Goal: Information Seeking & Learning: Understand process/instructions

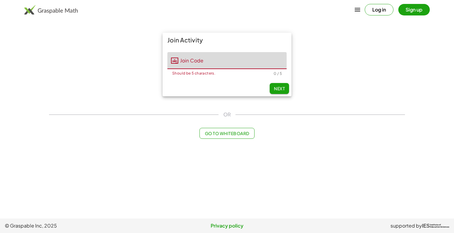
click at [234, 64] on input "Join Code" at bounding box center [232, 60] width 108 height 17
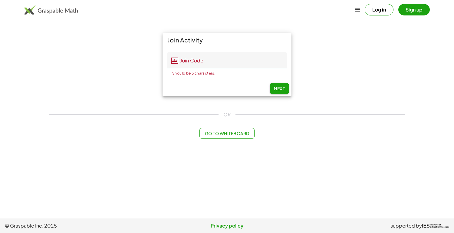
click at [377, 63] on div "Join Activity Join Code Join Code Should be 5 characters. 0 / 5 Next" at bounding box center [226, 64] width 363 height 71
click at [383, 14] on button "Log in" at bounding box center [378, 9] width 29 height 11
click at [54, 15] on div "[PERSON_NAME]" at bounding box center [227, 9] width 454 height 15
click at [58, 14] on img at bounding box center [51, 10] width 54 height 10
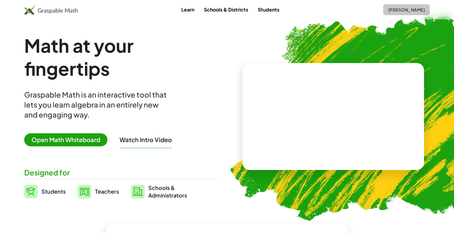
drag, startPoint x: 412, startPoint y: 7, endPoint x: 409, endPoint y: 8, distance: 3.1
click at [411, 7] on span "[PERSON_NAME]" at bounding box center [406, 9] width 37 height 5
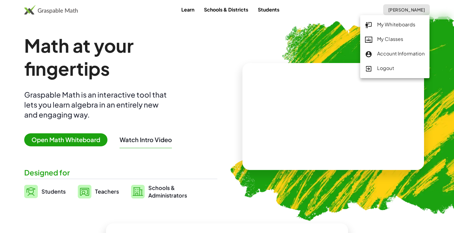
click at [400, 41] on div "My Classes" at bounding box center [395, 39] width 60 height 8
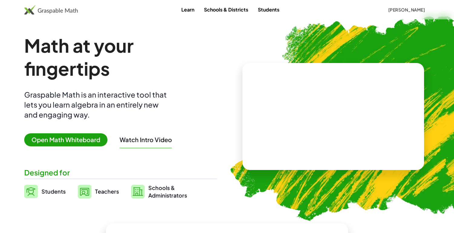
click at [406, 24] on img at bounding box center [367, 115] width 301 height 254
click at [215, 13] on link "Schools & Districts" at bounding box center [226, 9] width 54 height 11
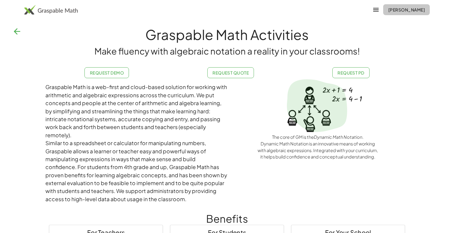
click at [396, 7] on span "[PERSON_NAME]" at bounding box center [406, 9] width 37 height 5
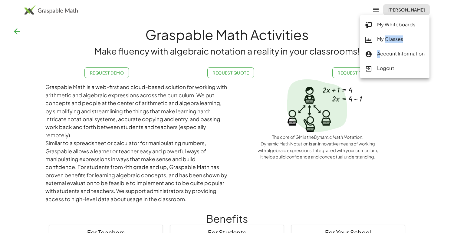
drag, startPoint x: 379, startPoint y: 56, endPoint x: 384, endPoint y: 32, distance: 23.9
click at [384, 32] on div "My Whiteboards My Classes Account Information Logout" at bounding box center [394, 46] width 69 height 63
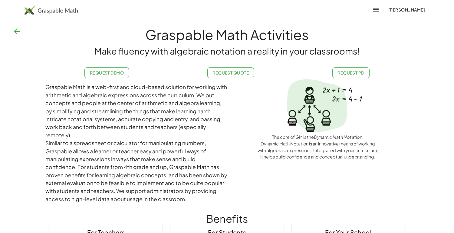
click at [396, 6] on button "[PERSON_NAME]" at bounding box center [406, 9] width 47 height 11
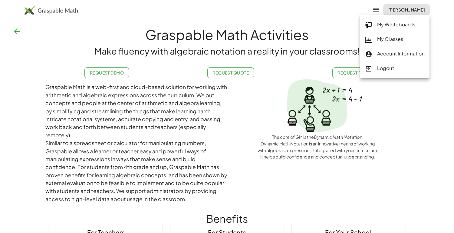
click at [382, 37] on div "My Classes" at bounding box center [395, 39] width 60 height 8
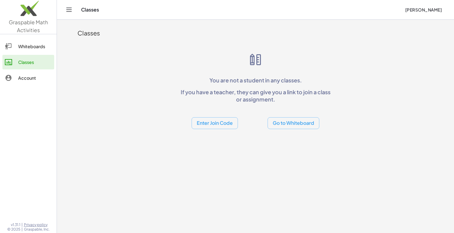
click at [213, 122] on button "Enter Join Code" at bounding box center [214, 123] width 46 height 12
click at [236, 88] on div "You are not a student in any classes. If you have a teacher, they can give you …" at bounding box center [255, 90] width 155 height 77
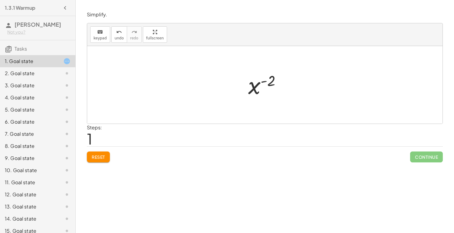
click at [101, 160] on button "Reset" at bounding box center [98, 156] width 23 height 11
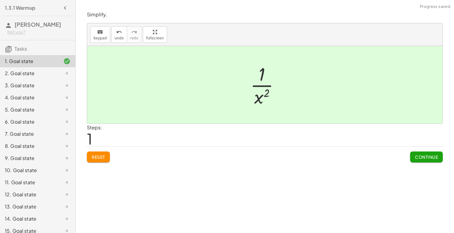
click at [428, 156] on span "Continue" at bounding box center [426, 156] width 23 height 5
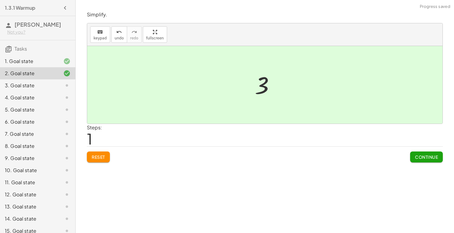
click at [426, 152] on button "Continue" at bounding box center [426, 156] width 33 height 11
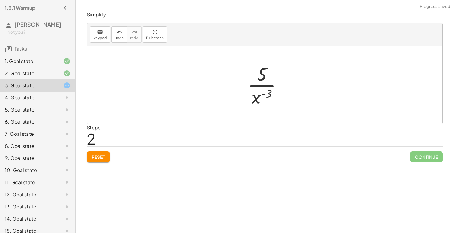
click at [102, 157] on span "Reset" at bounding box center [98, 156] width 13 height 5
click at [100, 156] on span "Reset" at bounding box center [98, 156] width 13 height 5
click at [103, 154] on span "Reset" at bounding box center [98, 156] width 13 height 5
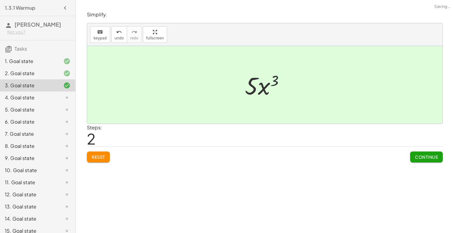
click at [429, 154] on span "Continue" at bounding box center [426, 156] width 23 height 5
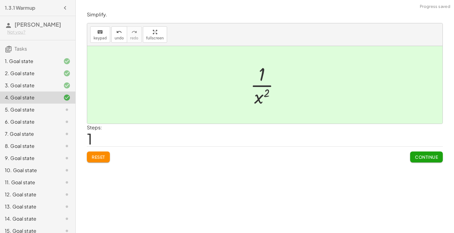
click at [417, 160] on button "Continue" at bounding box center [426, 156] width 33 height 11
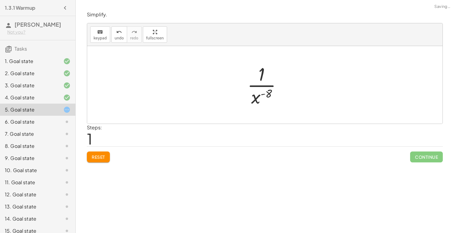
click at [103, 155] on span "Reset" at bounding box center [98, 156] width 13 height 5
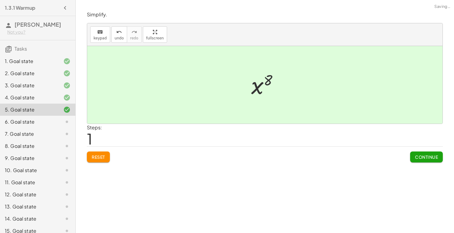
click at [421, 158] on span "Continue" at bounding box center [426, 156] width 23 height 5
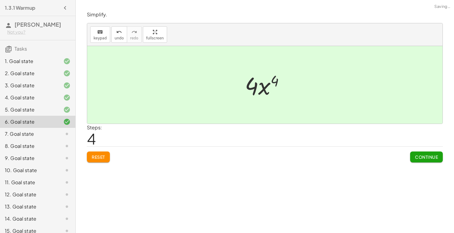
click at [434, 156] on span "Continue" at bounding box center [426, 156] width 23 height 5
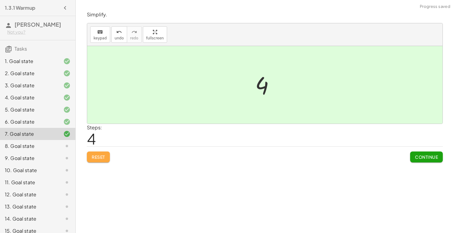
click at [93, 151] on button "Reset" at bounding box center [98, 156] width 23 height 11
click at [426, 152] on button "Continue" at bounding box center [426, 156] width 33 height 11
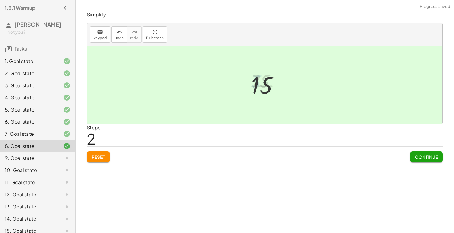
click at [426, 158] on span "Continue" at bounding box center [426, 156] width 23 height 5
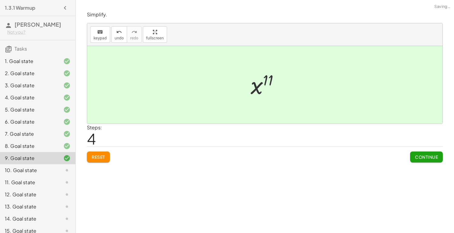
click at [422, 154] on span "Continue" at bounding box center [426, 156] width 23 height 5
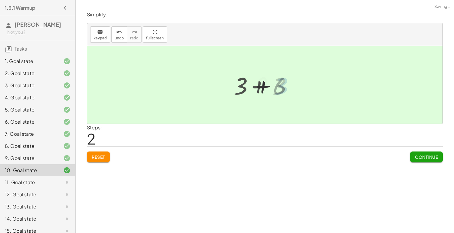
click at [250, 86] on div "+ 3 + 3 + 3 6 9 + 3 + 3 + 3 + 3 + 6" at bounding box center [265, 84] width 36 height 33
click at [424, 156] on span "Continue" at bounding box center [426, 156] width 23 height 5
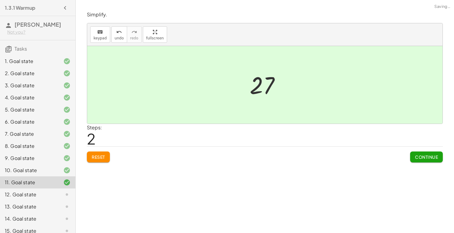
click at [427, 157] on span "Continue" at bounding box center [426, 156] width 23 height 5
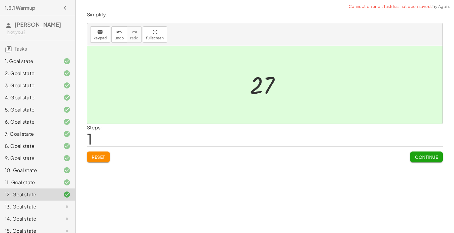
click at [419, 153] on button "Continue" at bounding box center [426, 156] width 33 height 11
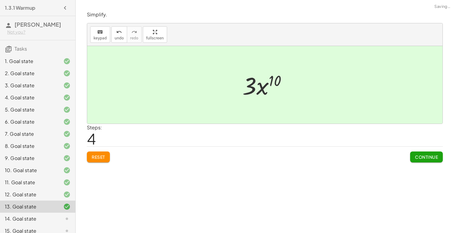
click at [426, 155] on span "Continue" at bounding box center [426, 156] width 23 height 5
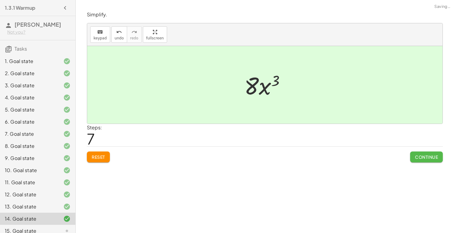
click at [429, 156] on span "Continue" at bounding box center [426, 156] width 23 height 5
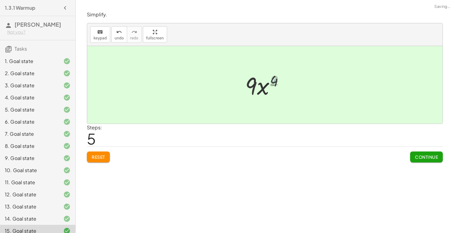
click at [413, 152] on button "Continue" at bounding box center [426, 156] width 33 height 11
click at [431, 155] on span "Continue" at bounding box center [426, 156] width 23 height 5
click at [421, 156] on span "Continue" at bounding box center [426, 156] width 23 height 5
click at [428, 158] on span "Continue" at bounding box center [426, 156] width 23 height 5
click at [420, 154] on span "Continue" at bounding box center [426, 156] width 23 height 5
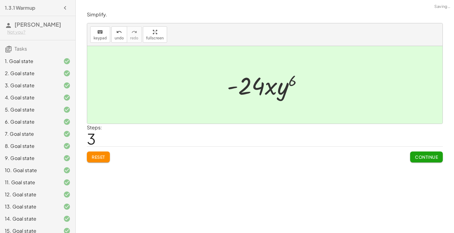
click at [423, 155] on span "Continue" at bounding box center [426, 156] width 23 height 5
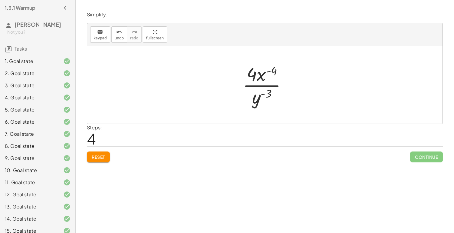
click at [96, 159] on span "Reset" at bounding box center [98, 156] width 13 height 5
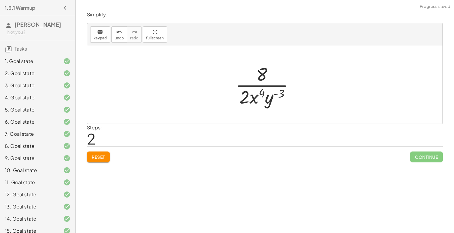
click at [100, 155] on span "Reset" at bounding box center [98, 156] width 13 height 5
click at [103, 153] on button "Reset" at bounding box center [98, 156] width 23 height 11
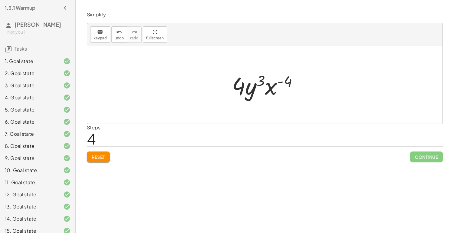
click at [95, 152] on button "Reset" at bounding box center [98, 156] width 23 height 11
click at [100, 160] on button "Reset" at bounding box center [98, 156] width 23 height 11
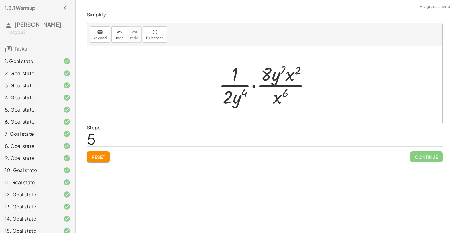
click at [105, 156] on span "Reset" at bounding box center [98, 156] width 13 height 5
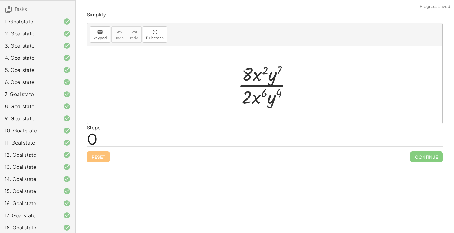
scroll to position [79, 0]
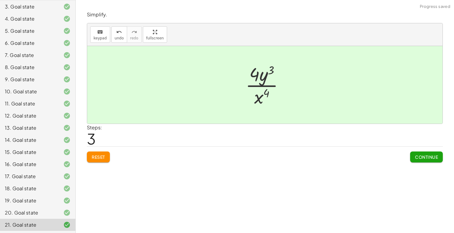
click at [426, 160] on button "Continue" at bounding box center [426, 156] width 33 height 11
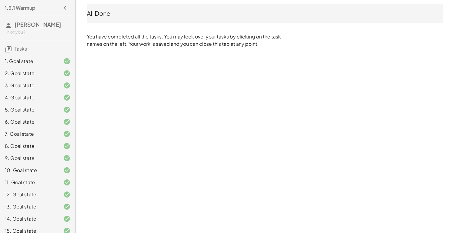
click at [45, 120] on div "6. Goal state" at bounding box center [29, 121] width 49 height 7
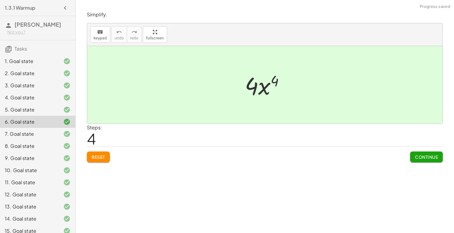
click at [36, 136] on div "7. Goal state" at bounding box center [29, 133] width 49 height 7
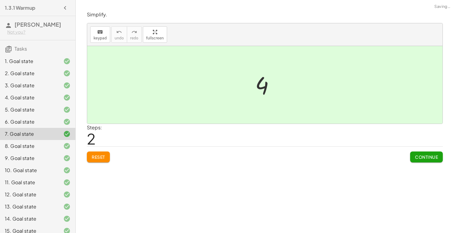
click at [35, 119] on div "6. Goal state" at bounding box center [29, 121] width 49 height 7
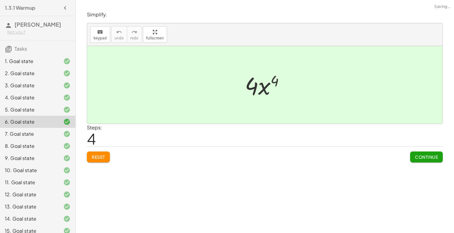
click at [35, 149] on div "8. Goal state" at bounding box center [29, 145] width 49 height 7
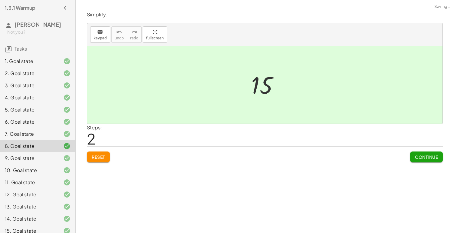
click at [41, 164] on div "10. Goal state" at bounding box center [37, 170] width 75 height 12
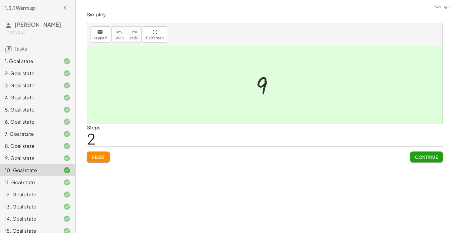
click at [40, 181] on div "11. Goal state" at bounding box center [29, 181] width 49 height 7
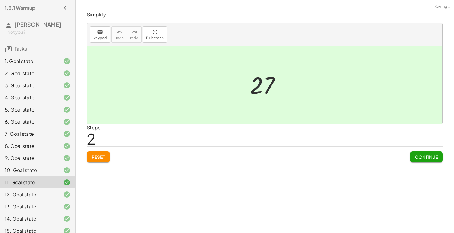
click at [38, 158] on div "9. Goal state" at bounding box center [29, 157] width 49 height 7
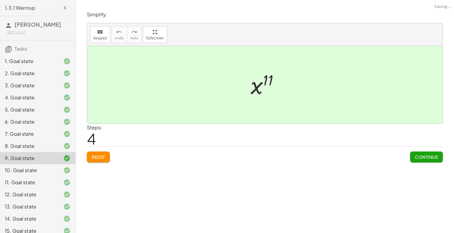
click at [35, 140] on div "8. Goal state" at bounding box center [37, 146] width 75 height 12
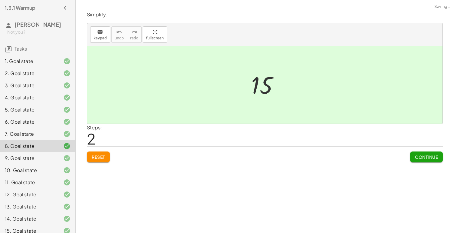
click at [39, 147] on div "8. Goal state" at bounding box center [29, 145] width 49 height 7
click at [38, 155] on div "9. Goal state" at bounding box center [29, 157] width 49 height 7
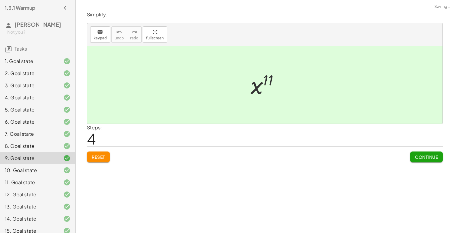
click at [98, 153] on button "Reset" at bounding box center [98, 156] width 23 height 11
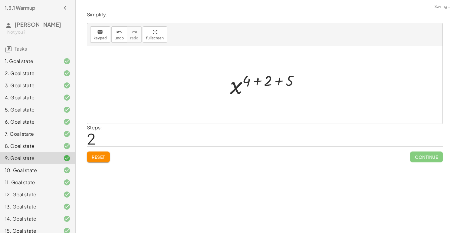
click at [97, 159] on span "Reset" at bounding box center [98, 156] width 13 height 5
click at [98, 156] on span "Reset" at bounding box center [98, 156] width 13 height 5
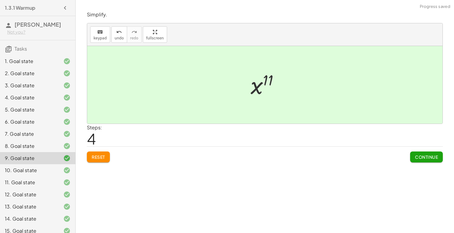
click at [21, 125] on div "6. Goal state" at bounding box center [29, 121] width 49 height 7
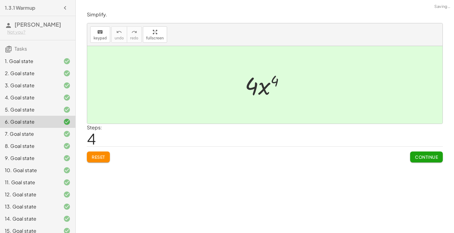
click at [95, 156] on span "Reset" at bounding box center [98, 156] width 13 height 5
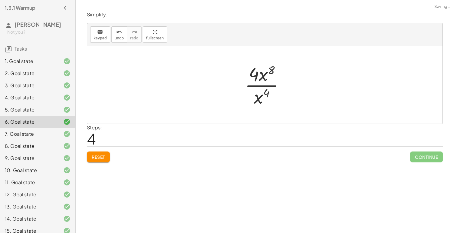
click at [104, 161] on button "Reset" at bounding box center [98, 156] width 23 height 11
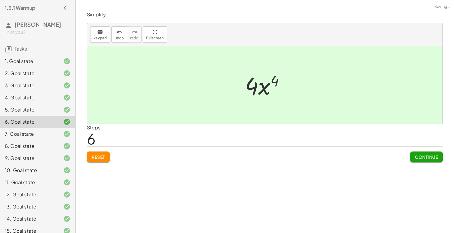
click at [107, 161] on button "Reset" at bounding box center [98, 156] width 23 height 11
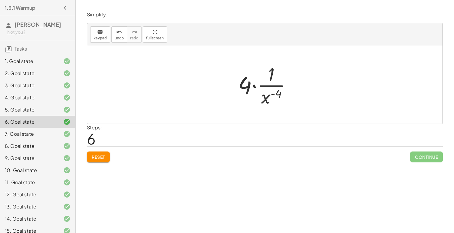
click at [103, 152] on button "Reset" at bounding box center [98, 156] width 23 height 11
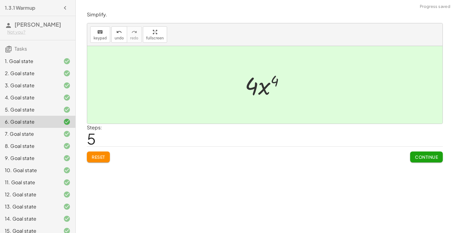
click at [426, 159] on button "Continue" at bounding box center [426, 156] width 33 height 11
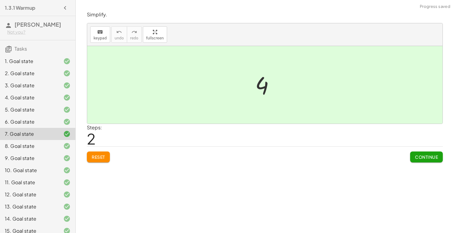
click at [420, 159] on span "Continue" at bounding box center [426, 156] width 23 height 5
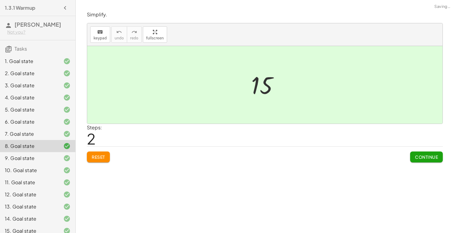
click at [39, 113] on div "5. Goal state" at bounding box center [37, 109] width 75 height 12
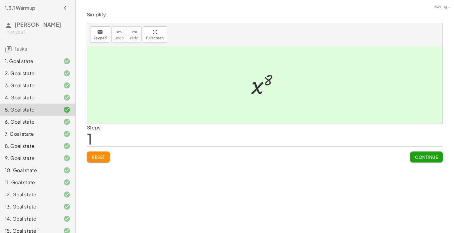
click at [38, 100] on div "4. Goal state" at bounding box center [29, 97] width 49 height 7
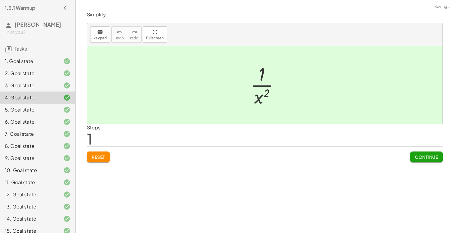
click at [35, 82] on div "3. Goal state" at bounding box center [29, 85] width 49 height 7
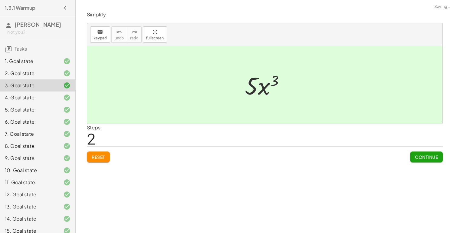
click at [43, 118] on div "6. Goal state" at bounding box center [29, 121] width 49 height 7
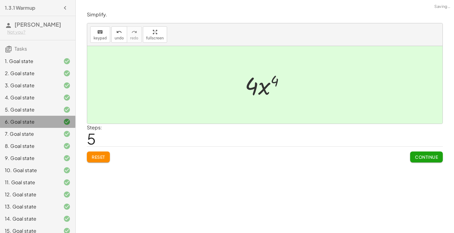
click at [38, 119] on div "6. Goal state" at bounding box center [29, 121] width 49 height 7
click at [41, 142] on div "8. Goal state" at bounding box center [29, 145] width 49 height 7
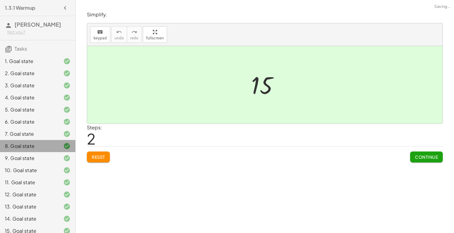
click at [46, 142] on div "8. Goal state" at bounding box center [29, 145] width 49 height 7
click at [45, 149] on div "8. Goal state" at bounding box center [29, 145] width 49 height 7
click at [43, 180] on div "11. Goal state" at bounding box center [29, 181] width 49 height 7
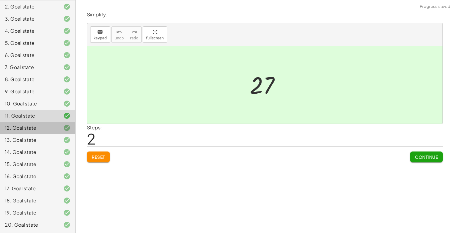
scroll to position [79, 0]
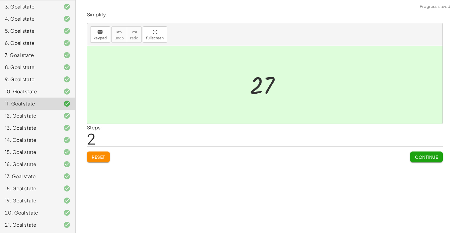
click at [39, 164] on div "16. Goal state" at bounding box center [29, 163] width 49 height 7
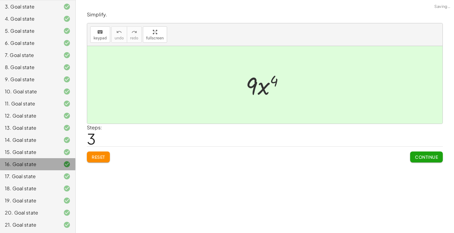
click at [41, 177] on div "17. Goal state" at bounding box center [29, 175] width 49 height 7
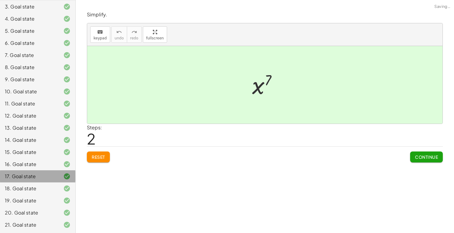
click at [42, 194] on div "19. Goal state" at bounding box center [37, 200] width 75 height 12
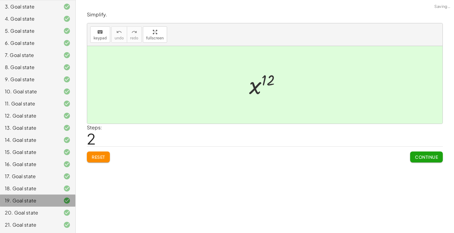
click at [40, 194] on div "19. Goal state" at bounding box center [37, 200] width 75 height 12
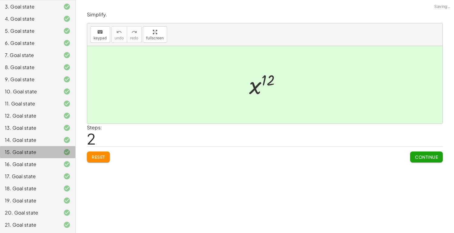
click at [33, 139] on div "14. Goal state" at bounding box center [29, 139] width 49 height 7
click at [29, 135] on div "14. Goal state" at bounding box center [37, 140] width 75 height 12
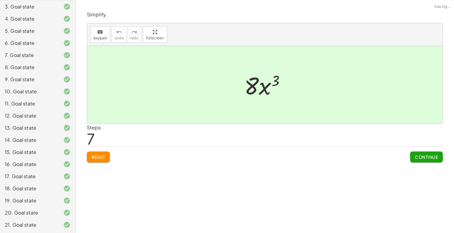
click at [29, 119] on div "12. Goal state" at bounding box center [37, 115] width 75 height 12
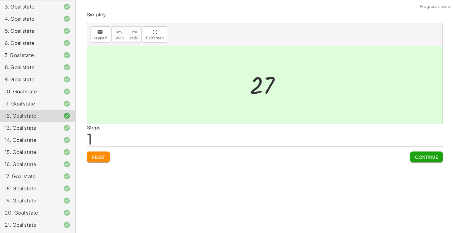
click at [37, 134] on div "14. Goal state" at bounding box center [37, 140] width 75 height 12
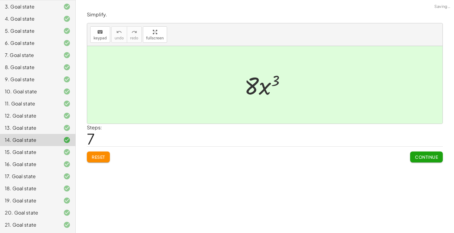
click at [97, 156] on span "Reset" at bounding box center [98, 156] width 13 height 5
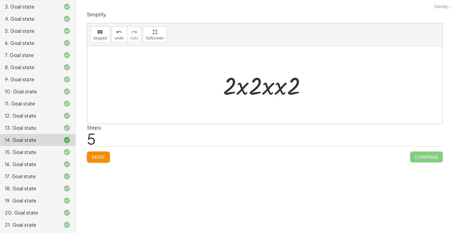
click at [97, 158] on span "Reset" at bounding box center [98, 156] width 13 height 5
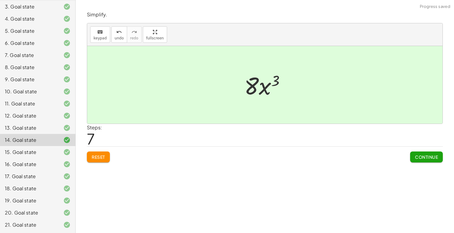
click at [47, 149] on div "15. Goal state" at bounding box center [29, 151] width 49 height 7
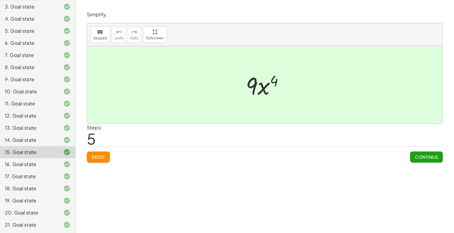
click at [101, 154] on span "Reset" at bounding box center [98, 156] width 13 height 5
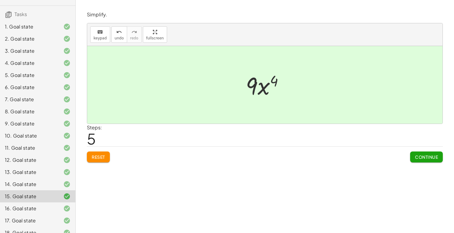
scroll to position [0, 0]
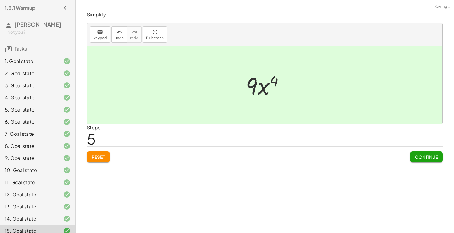
click at [63, 7] on icon "button" at bounding box center [64, 7] width 7 height 7
